Goal: Task Accomplishment & Management: Manage account settings

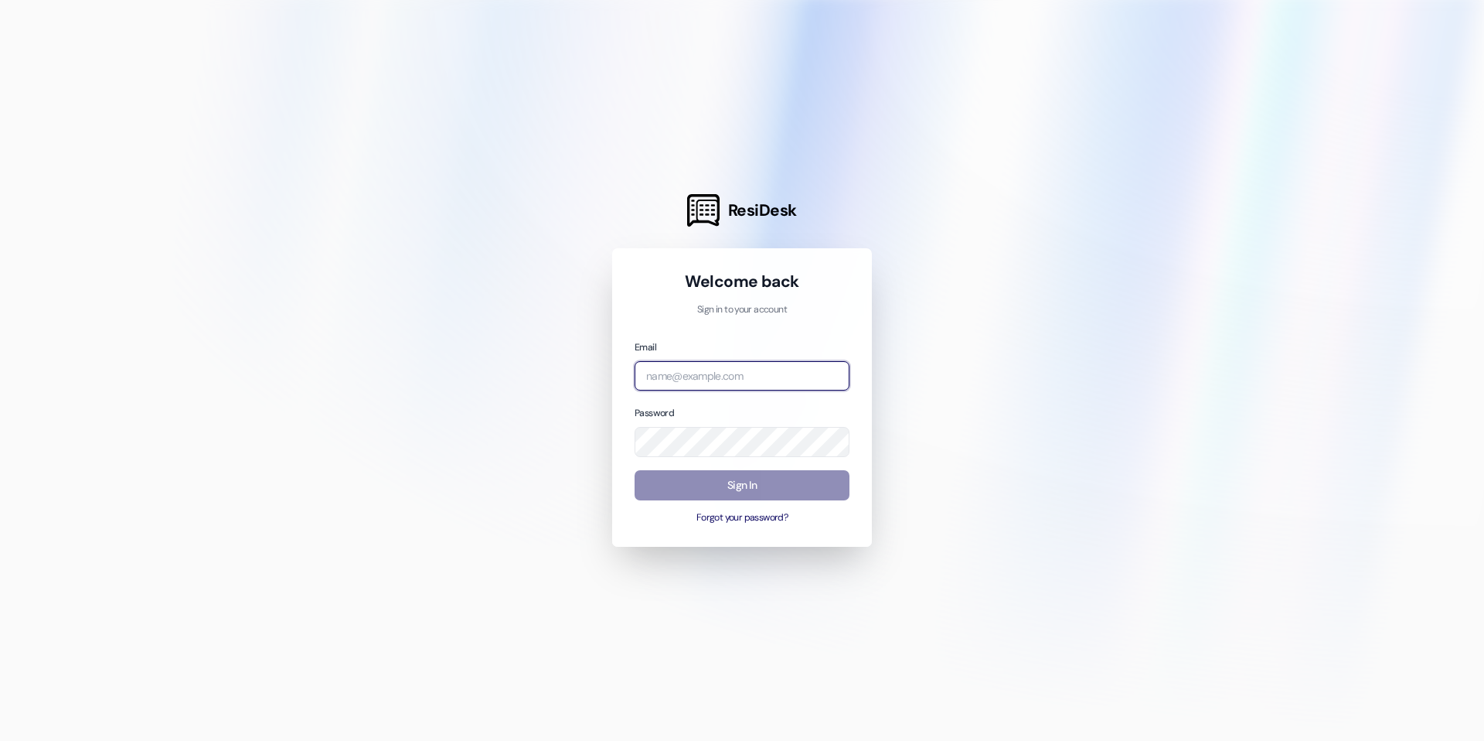
type input "[EMAIL_ADDRESS][DOMAIN_NAME]"
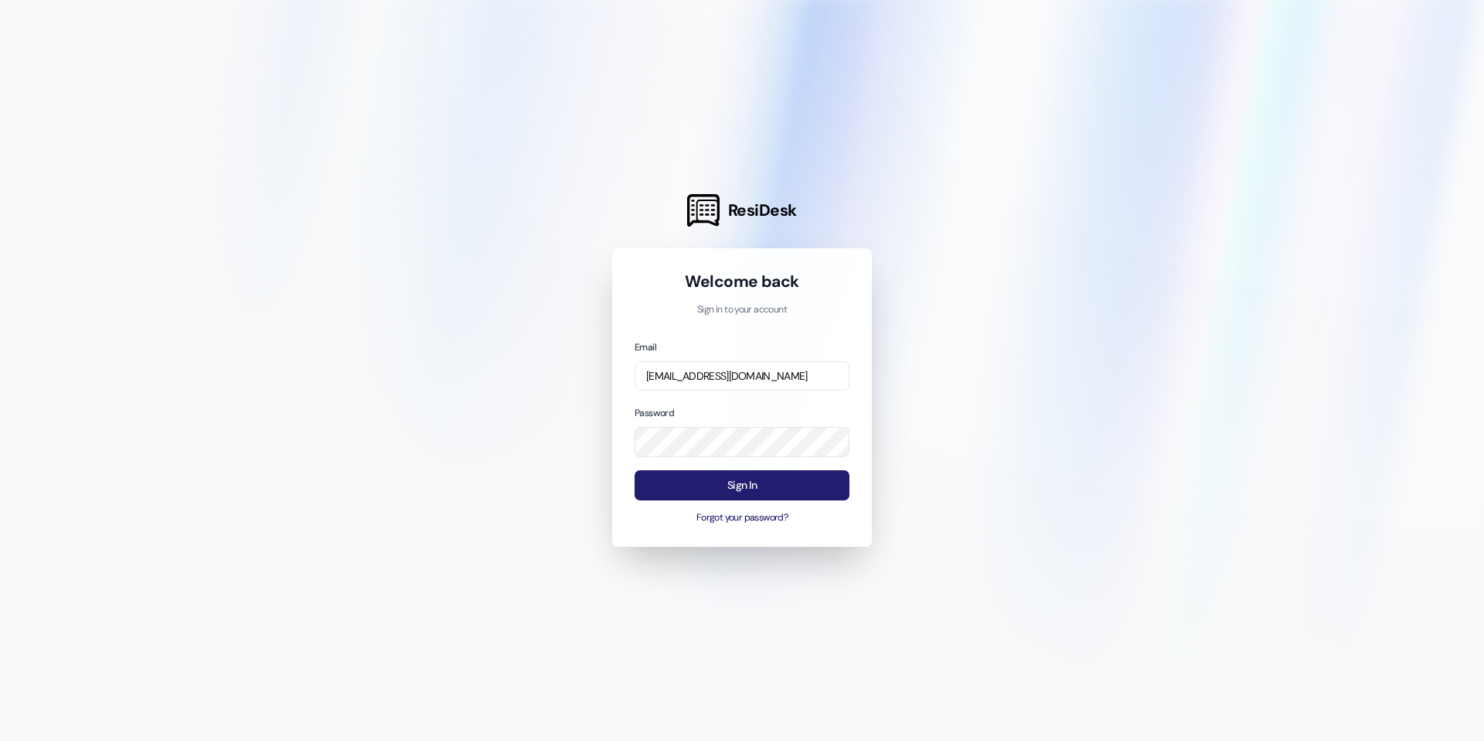
click at [742, 478] on button "Sign In" at bounding box center [742, 485] width 215 height 30
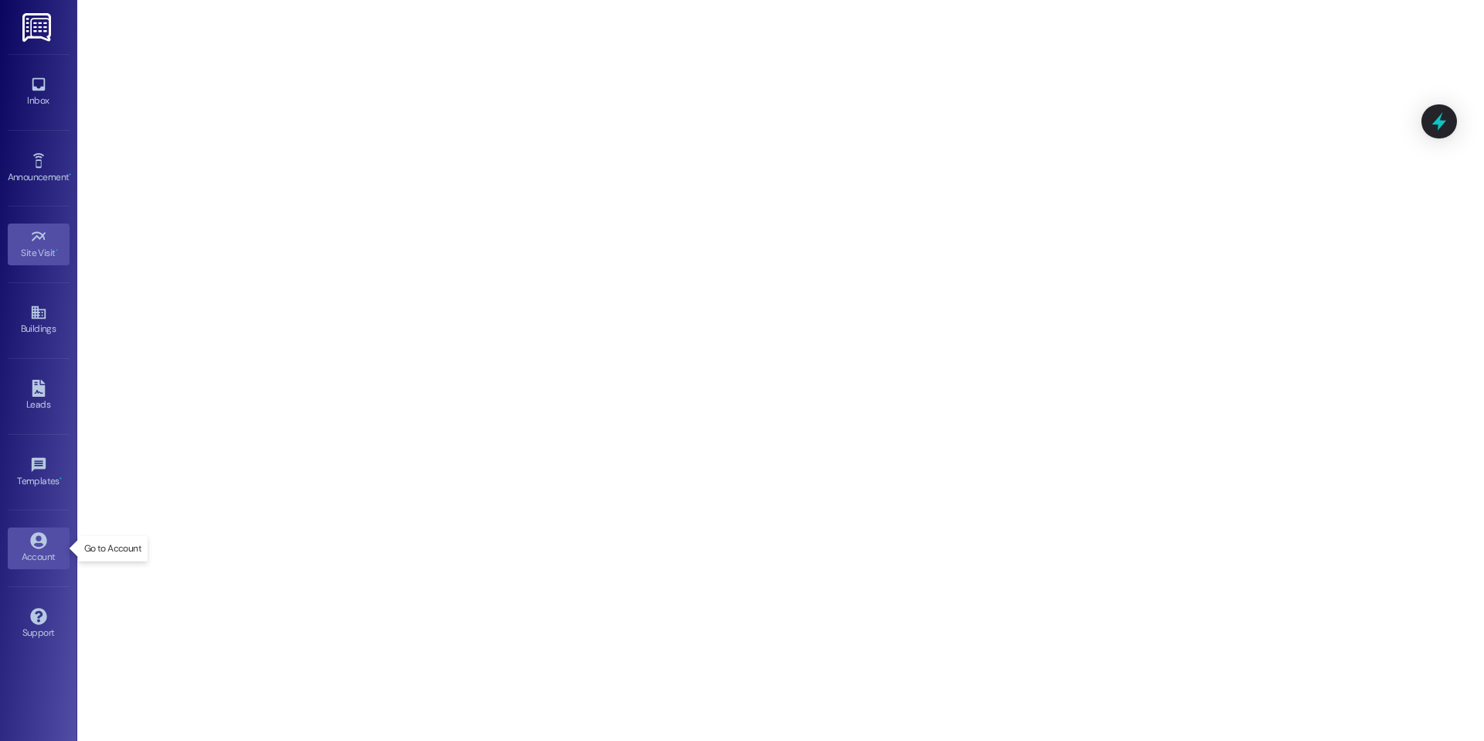
click at [38, 546] on icon at bounding box center [38, 540] width 17 height 17
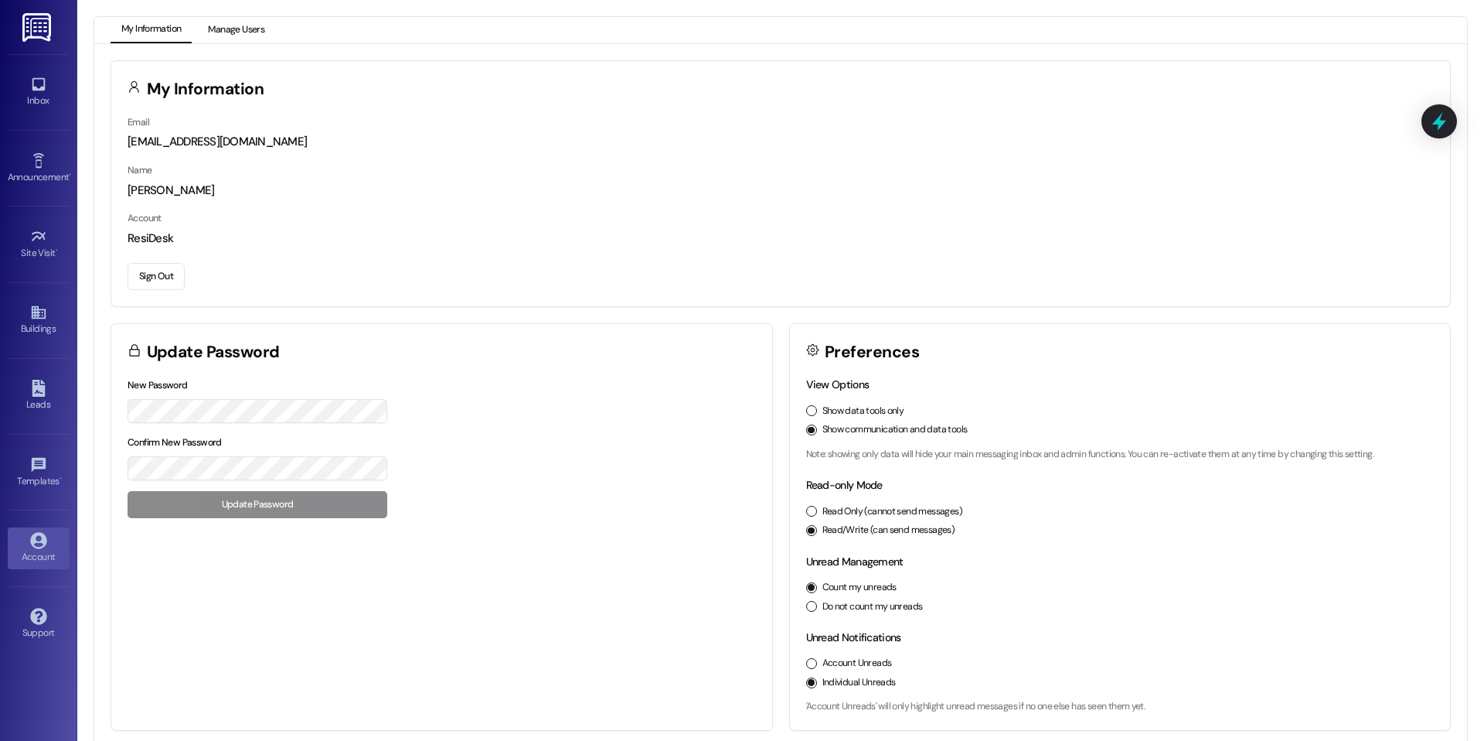
click at [247, 28] on button "Manage Users" at bounding box center [236, 30] width 78 height 26
